Goal: Transaction & Acquisition: Purchase product/service

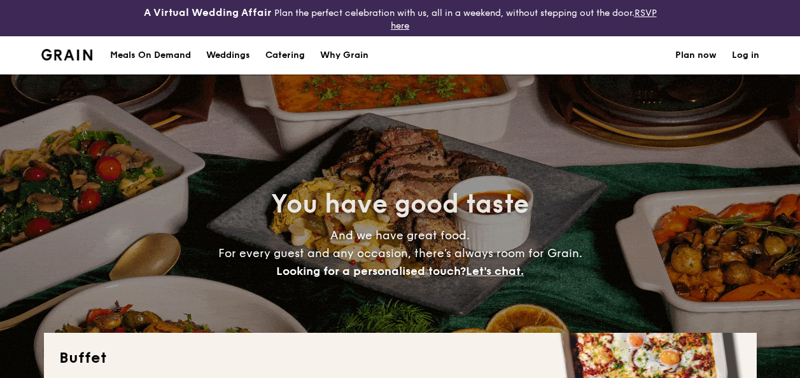
select select
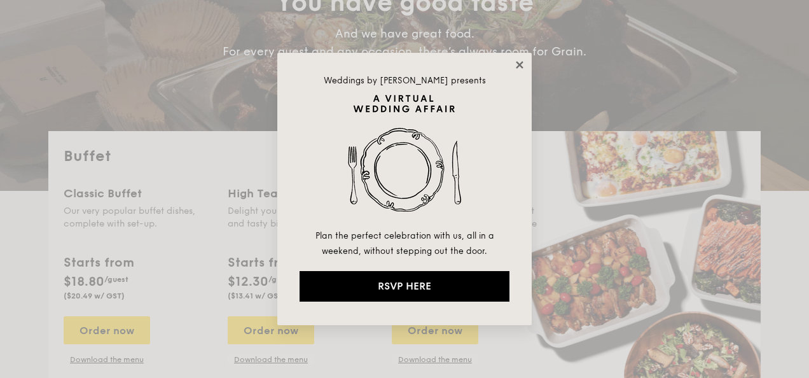
click at [519, 65] on icon at bounding box center [519, 64] width 7 height 7
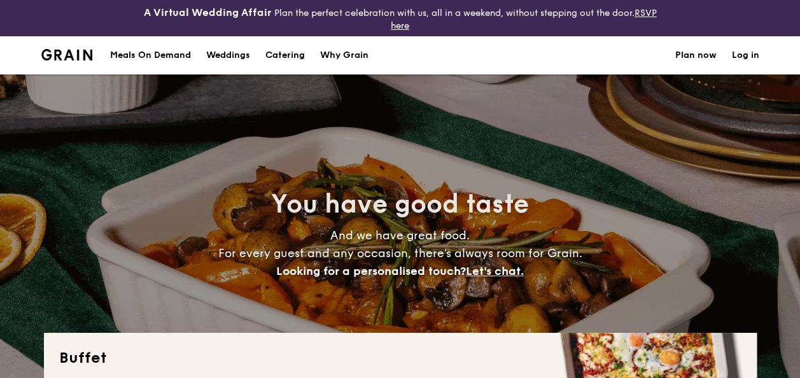
click at [134, 59] on div "Meals On Demand" at bounding box center [150, 55] width 81 height 38
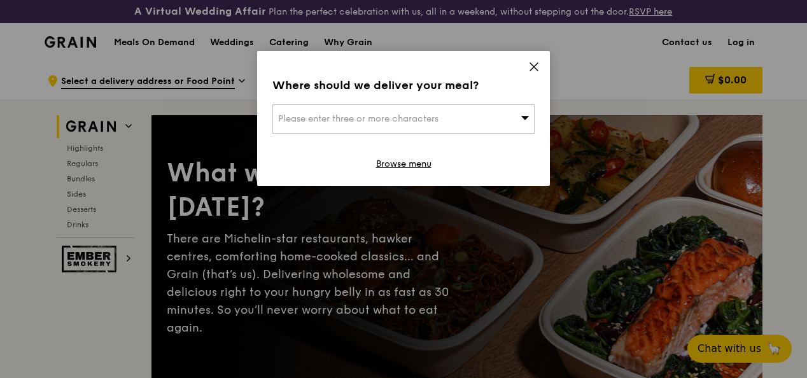
click at [532, 64] on icon at bounding box center [533, 66] width 11 height 11
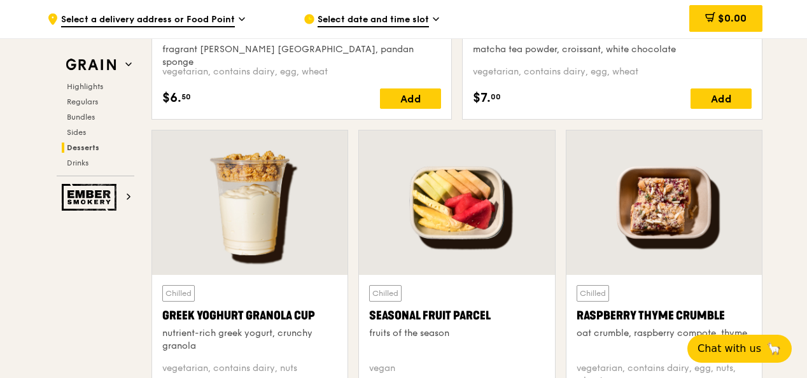
scroll to position [4187, 0]
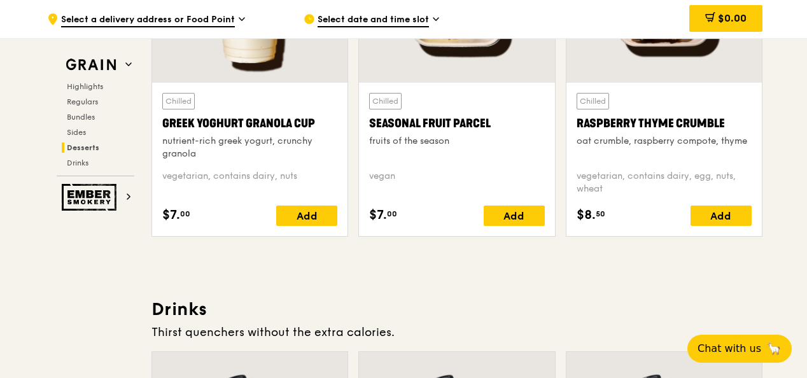
drag, startPoint x: 807, startPoint y: 286, endPoint x: 809, endPoint y: 300, distance: 13.5
drag, startPoint x: 806, startPoint y: 277, endPoint x: 809, endPoint y: 315, distance: 37.6
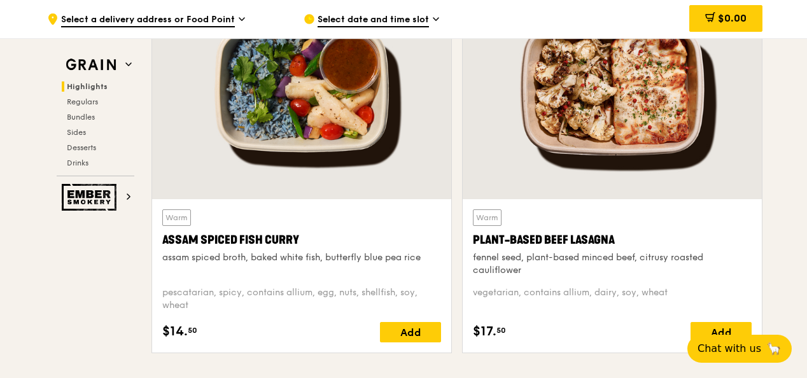
scroll to position [509, 0]
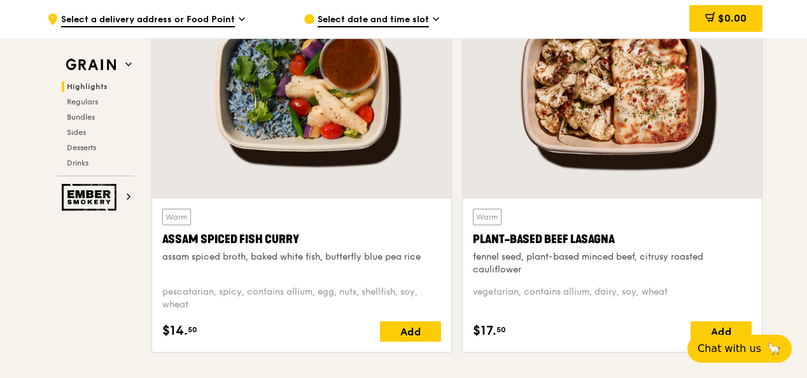
click at [242, 18] on icon at bounding box center [242, 18] width 6 height 11
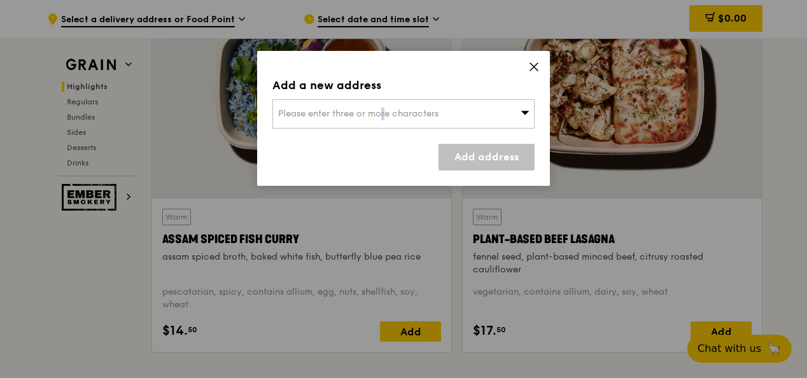
click at [344, 121] on div "Please enter three or more characters" at bounding box center [403, 113] width 262 height 29
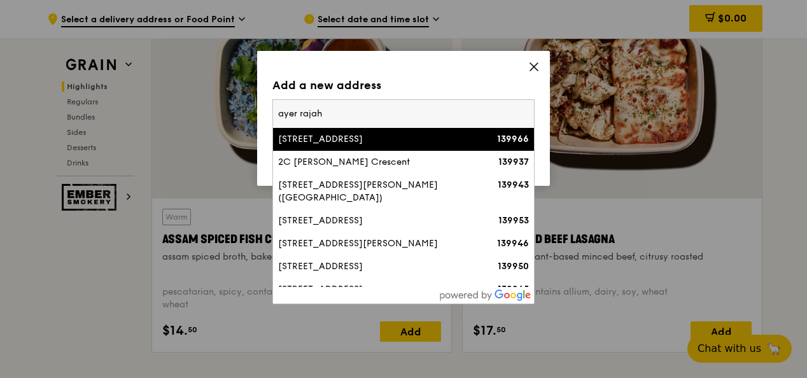
click at [280, 116] on input "ayer rajah" at bounding box center [403, 114] width 261 height 28
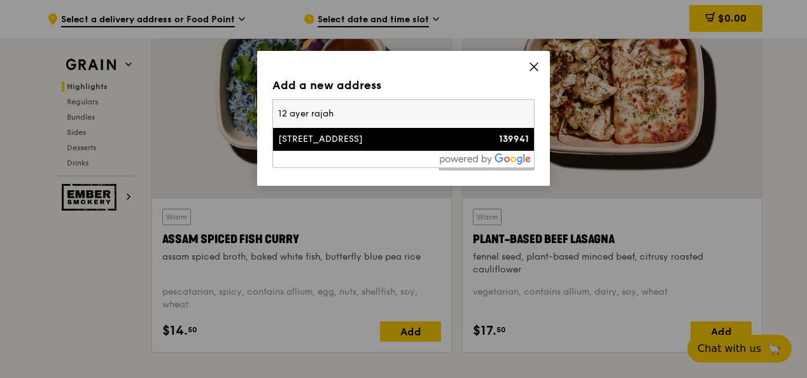
type input "12 ayer rajah"
click at [344, 142] on div "[STREET_ADDRESS]" at bounding box center [372, 139] width 188 height 13
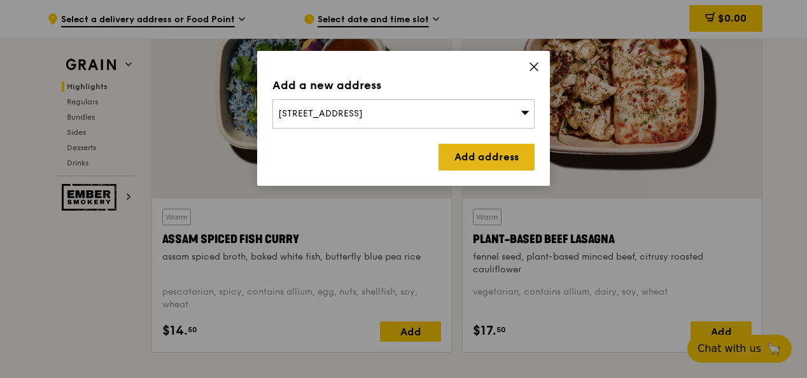
click at [505, 167] on link "Add address" at bounding box center [486, 157] width 96 height 27
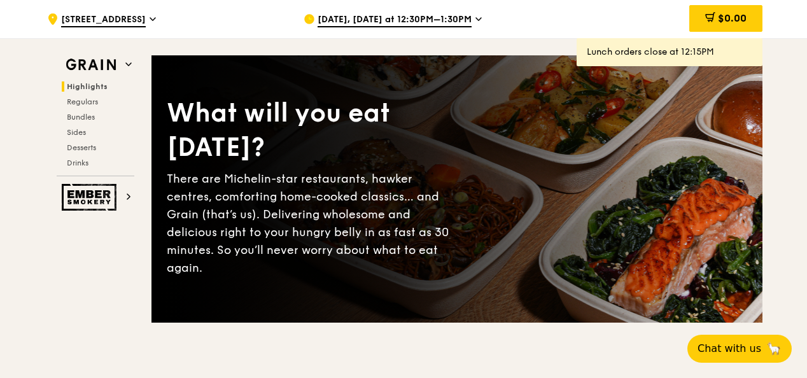
scroll to position [0, 0]
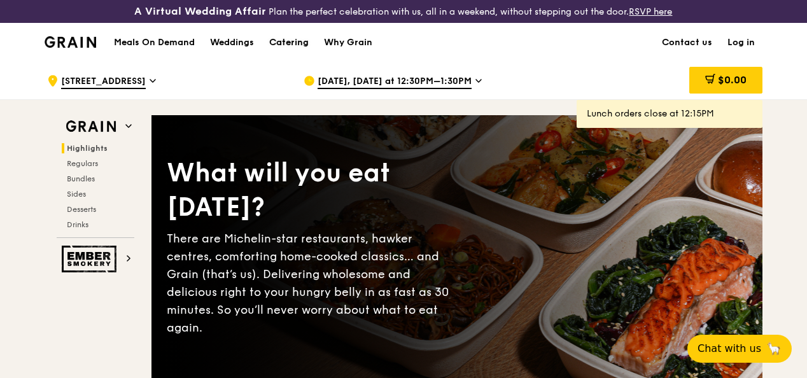
click at [291, 50] on div "Catering" at bounding box center [288, 43] width 39 height 38
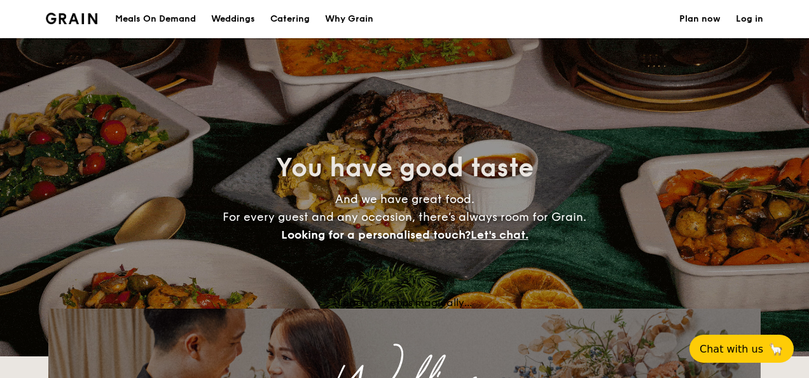
select select
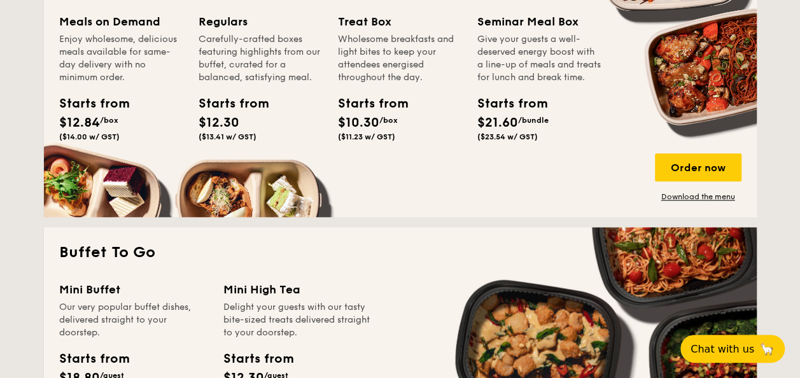
scroll to position [700, 0]
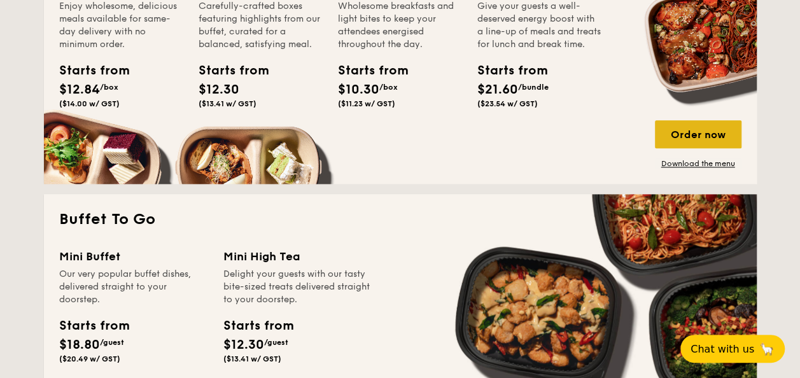
click at [697, 131] on div "Order now" at bounding box center [698, 134] width 87 height 28
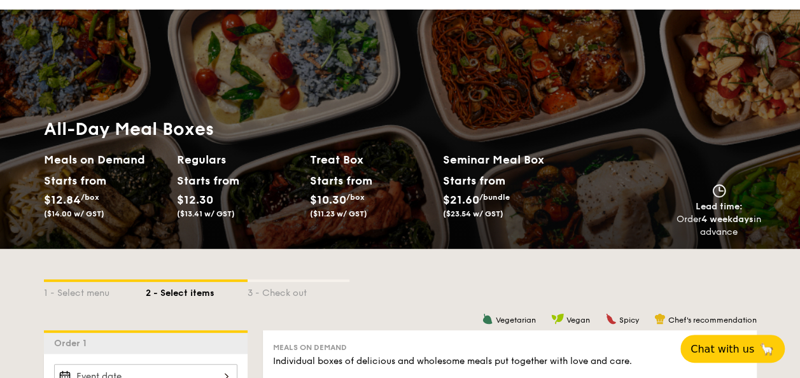
scroll to position [255, 0]
